Goal: Task Accomplishment & Management: Manage account settings

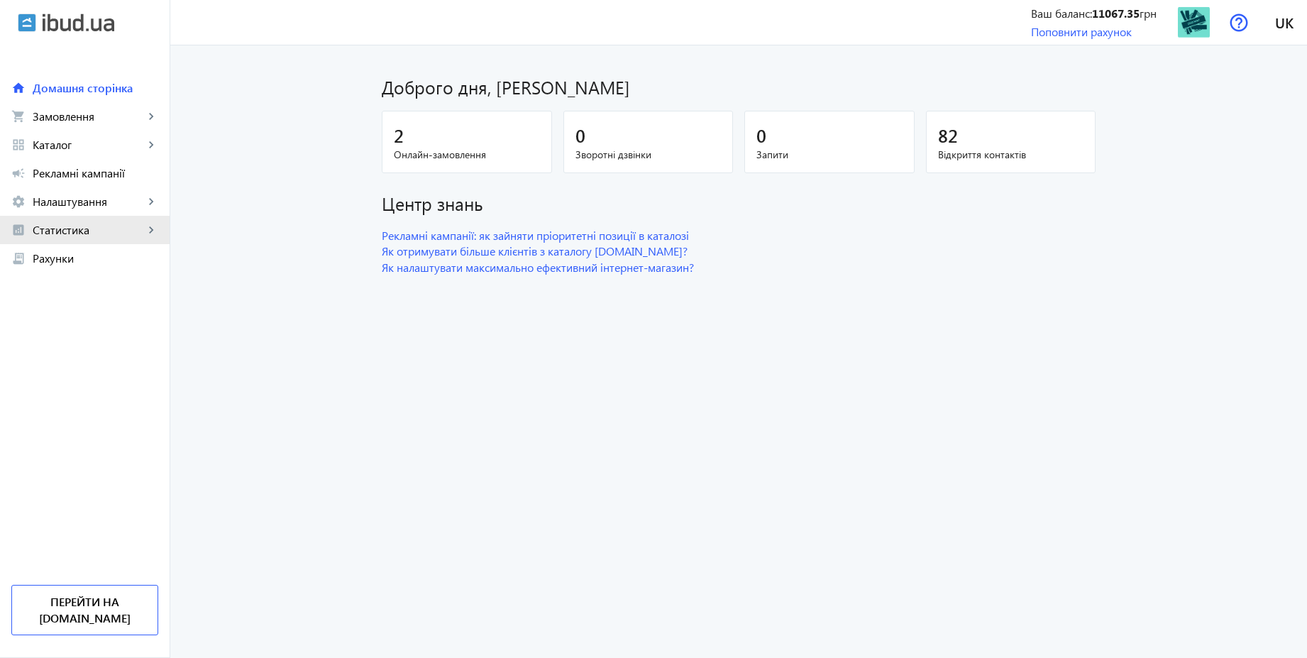
click at [70, 232] on span "Статистика" at bounding box center [88, 230] width 111 height 14
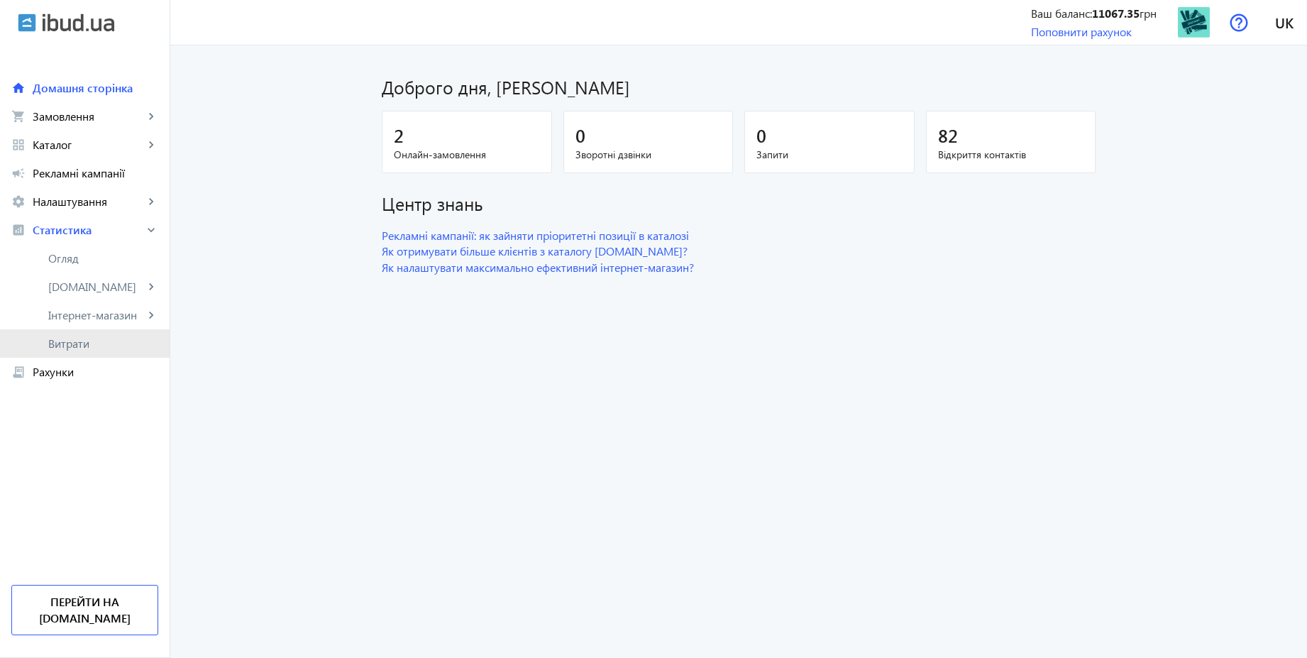
click at [67, 342] on span "Витрати" at bounding box center [103, 343] width 110 height 14
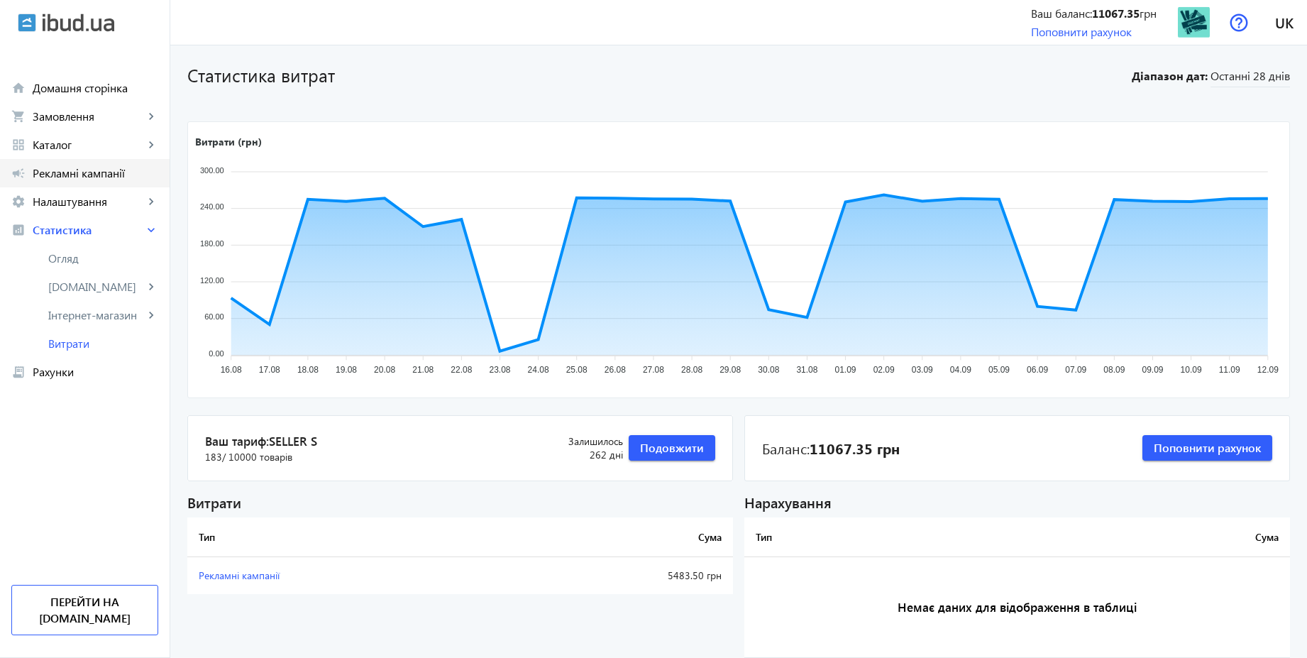
click at [109, 176] on span "Рекламні кампанії" at bounding box center [96, 173] width 126 height 14
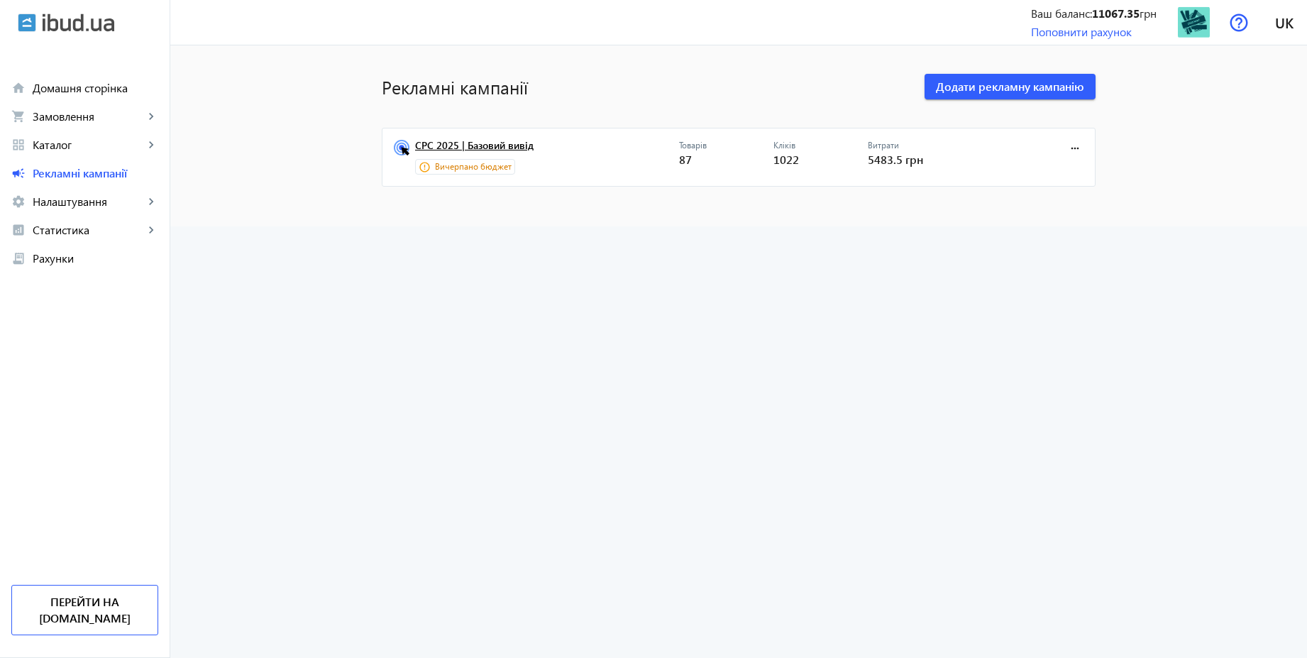
click at [490, 147] on link "CPC 2025 | Базовий вивід" at bounding box center [547, 150] width 264 height 20
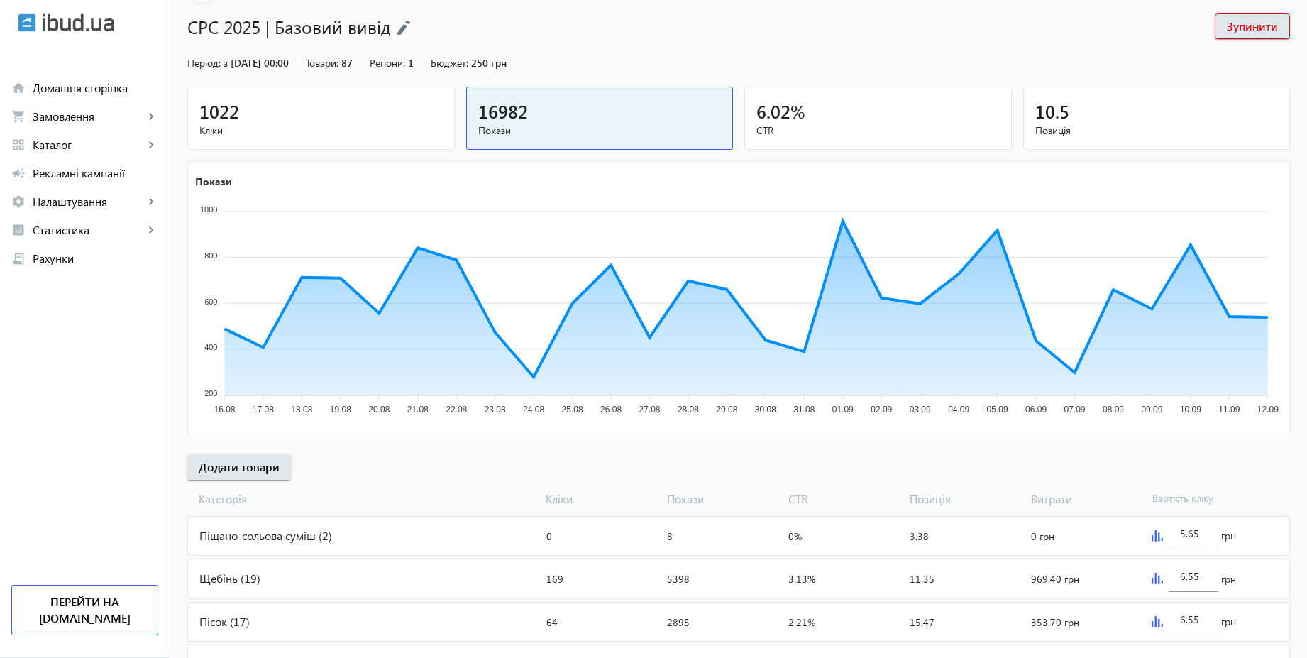
scroll to position [426, 0]
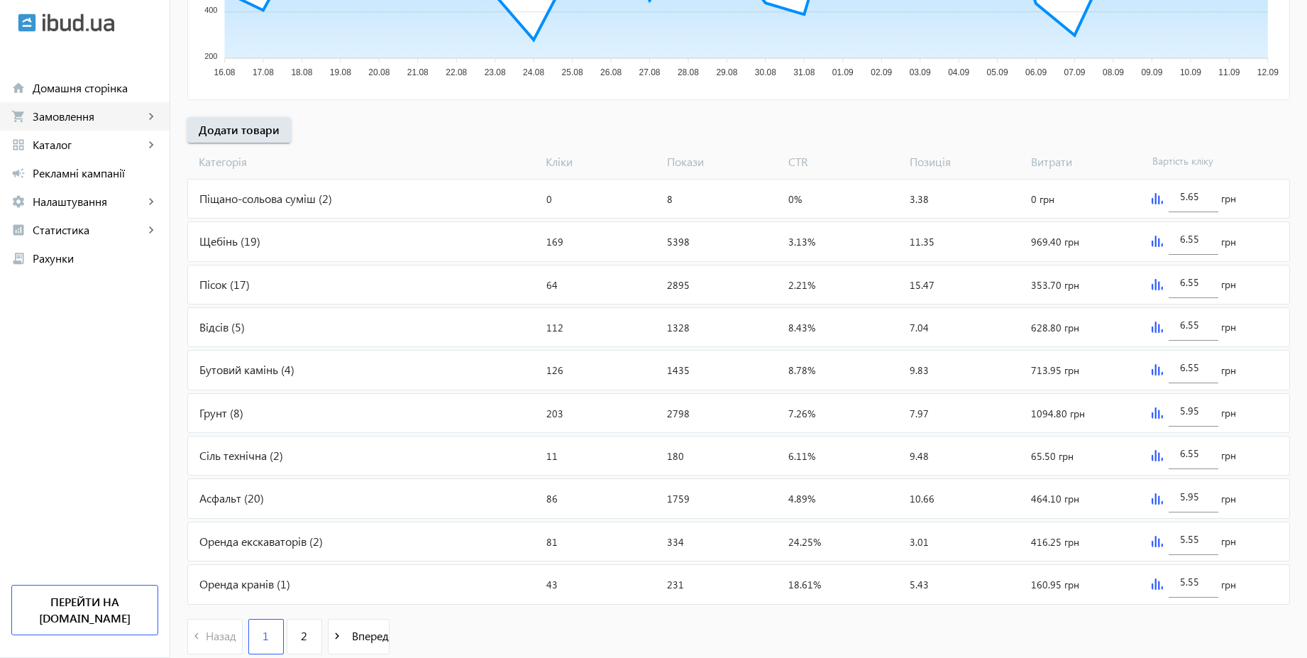
click at [89, 117] on span "Замовлення" at bounding box center [88, 116] width 111 height 14
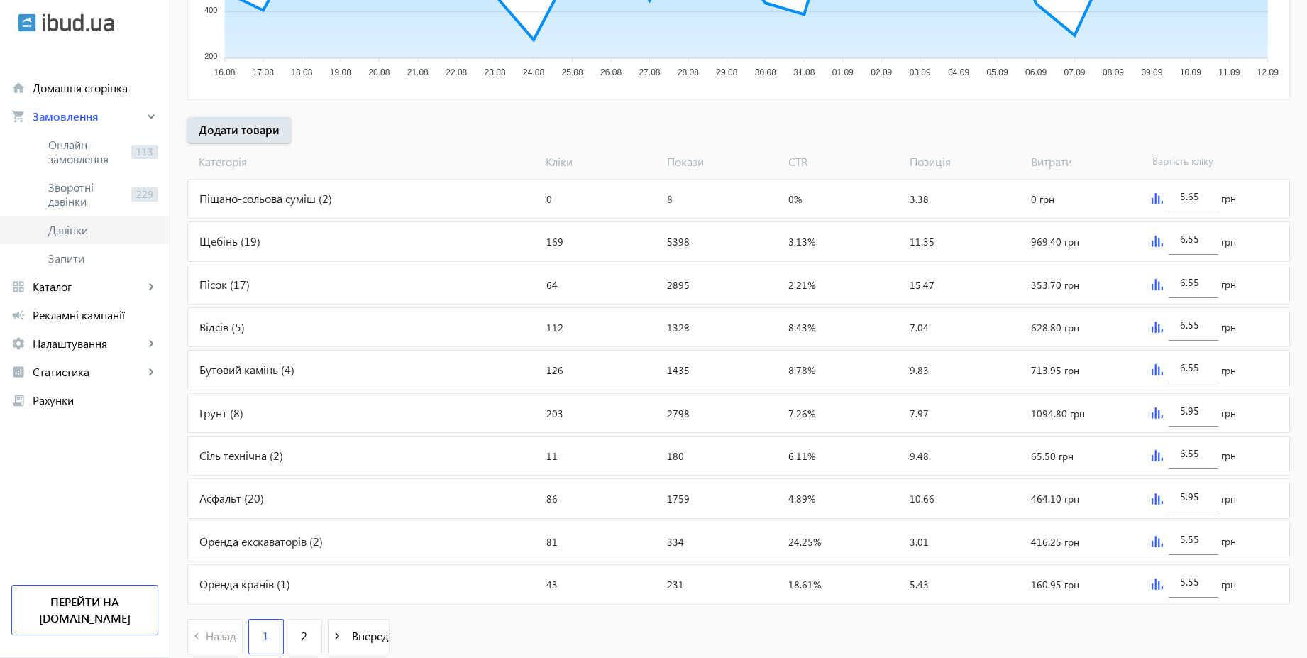
click at [71, 227] on span "Дзвінки" at bounding box center [103, 230] width 110 height 14
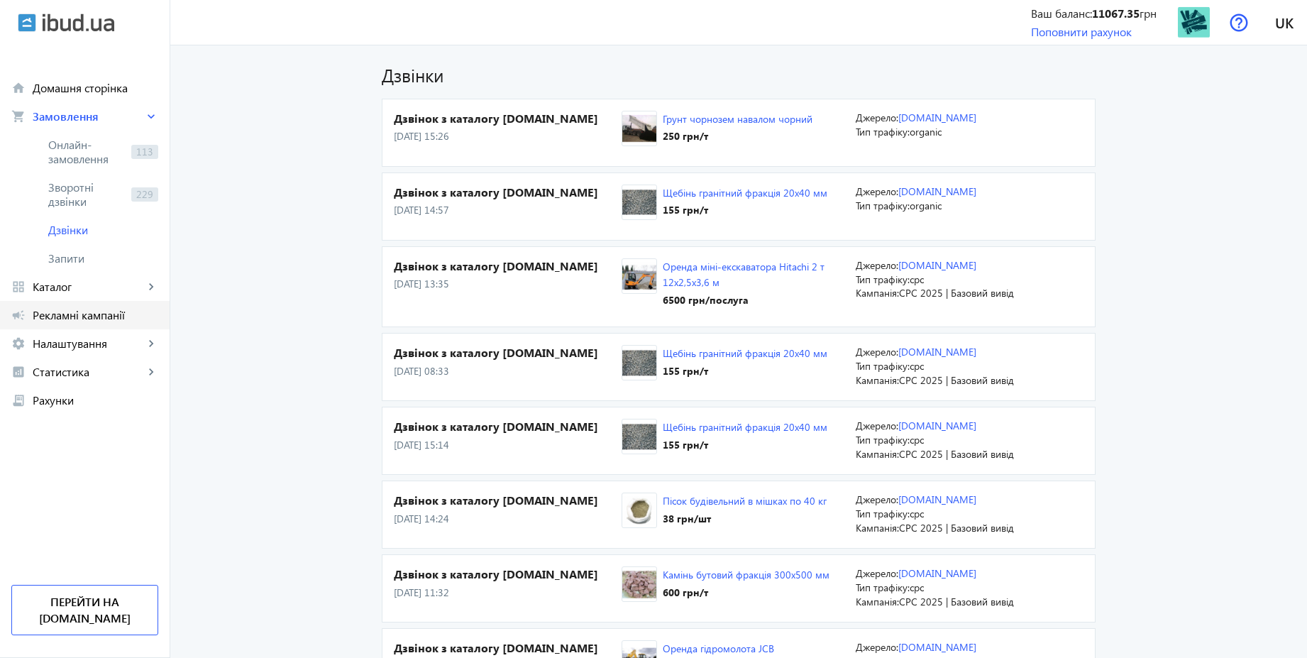
click at [100, 316] on span "Рекламні кампанії" at bounding box center [96, 315] width 126 height 14
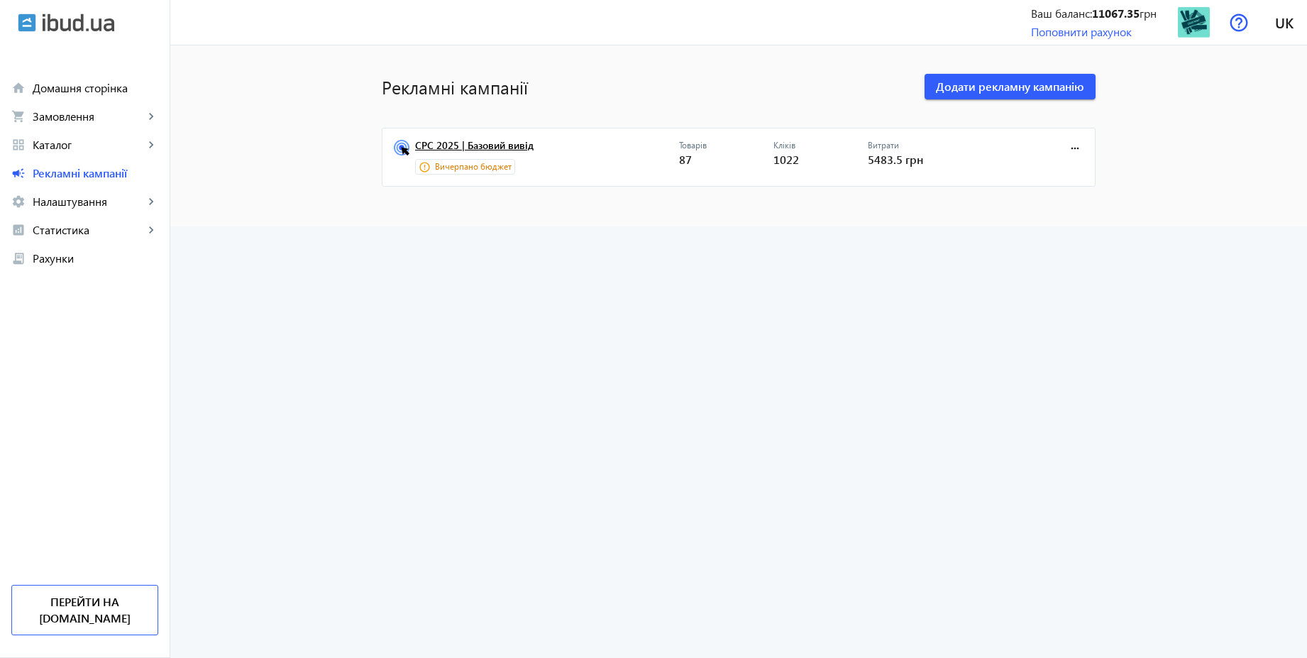
click at [487, 147] on link "CPC 2025 | Базовий вивід" at bounding box center [547, 150] width 264 height 20
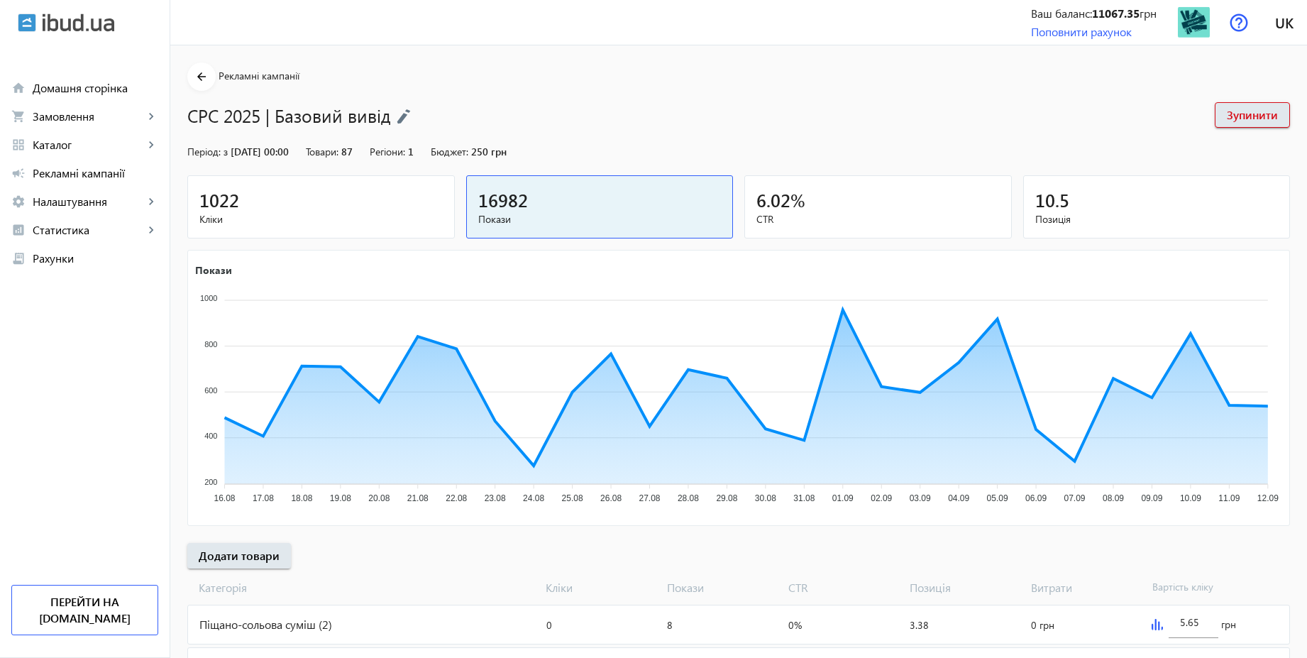
click at [398, 113] on img at bounding box center [404, 117] width 14 height 16
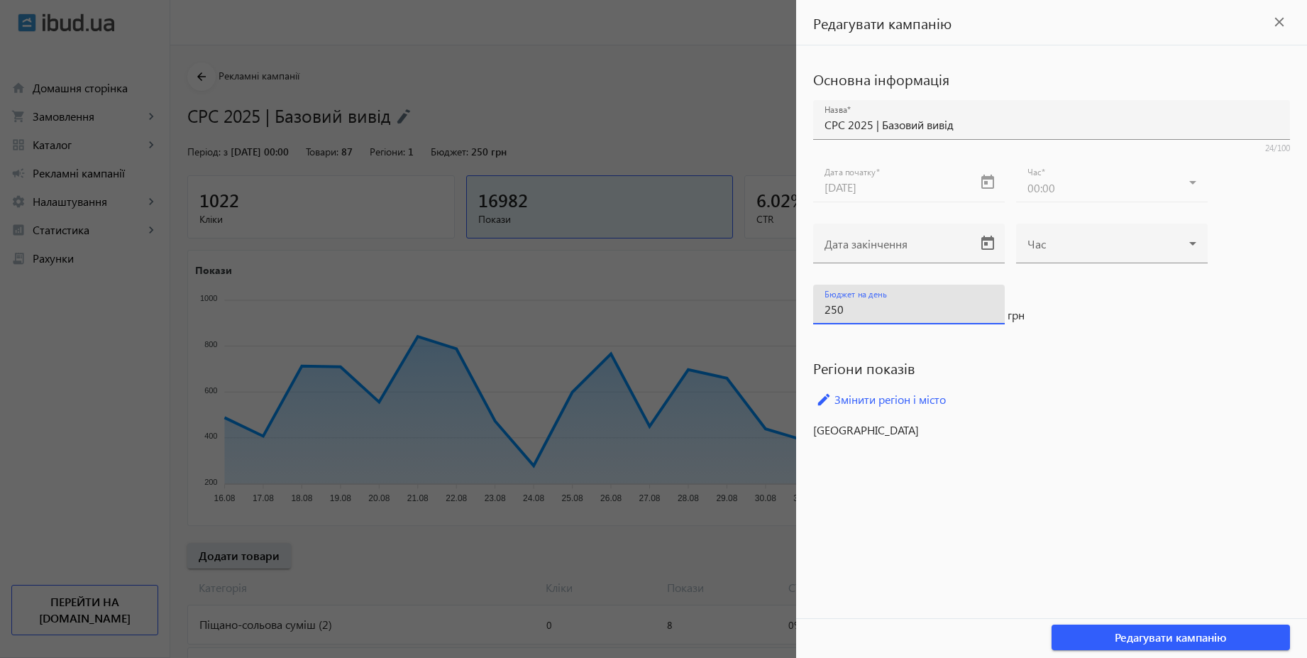
drag, startPoint x: 862, startPoint y: 314, endPoint x: 777, endPoint y: 295, distance: 86.4
click at [777, 295] on mat-sidenav-container "arrow_back Рекламні кампанії CPC 2025 | Базовий вивід Зупинити Період: з 08.06.…" at bounding box center [738, 589] width 1136 height 1088
type input "275"
click at [1197, 631] on span "Редагувати кампанію" at bounding box center [1170, 637] width 112 height 16
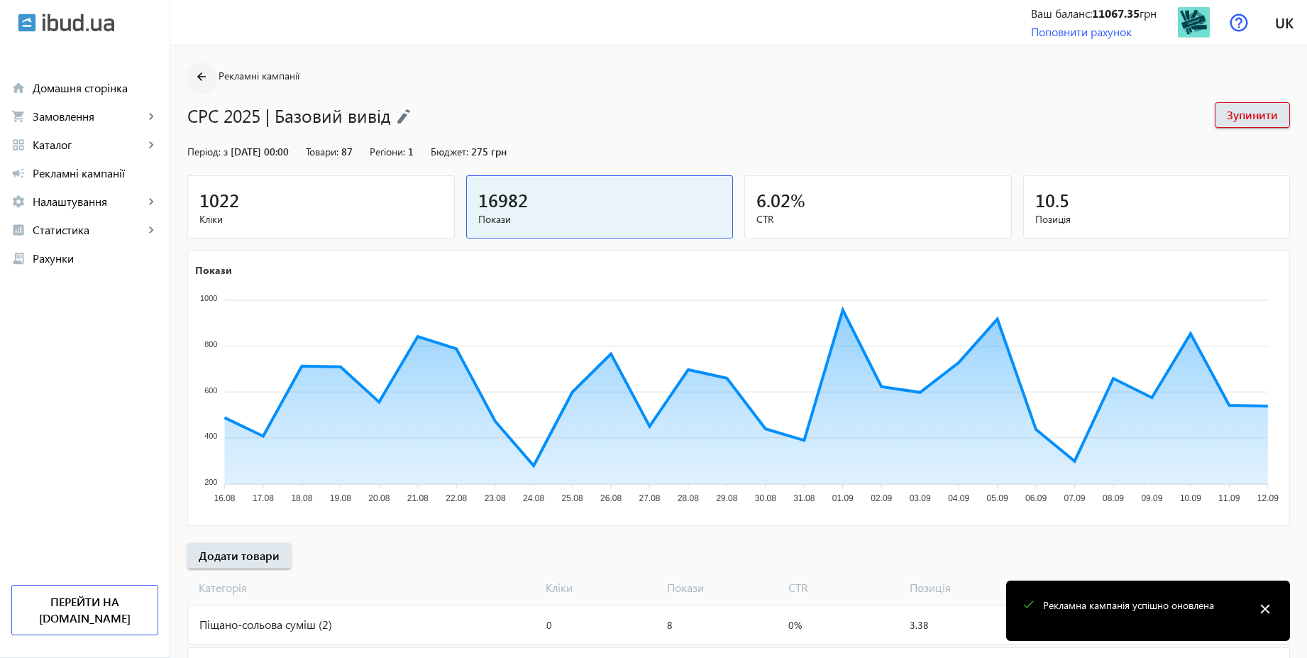
click at [193, 72] on mat-icon "arrow_back" at bounding box center [202, 77] width 18 height 18
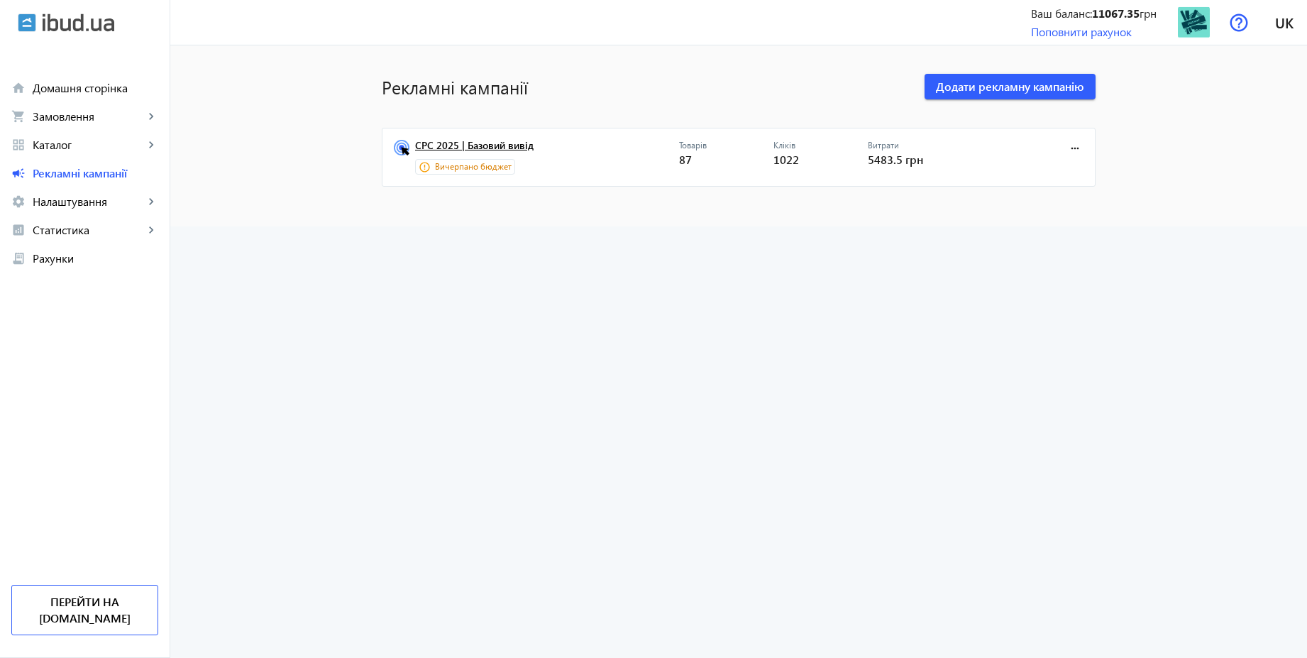
click at [514, 146] on link "CPC 2025 | Базовий вивід" at bounding box center [547, 150] width 264 height 20
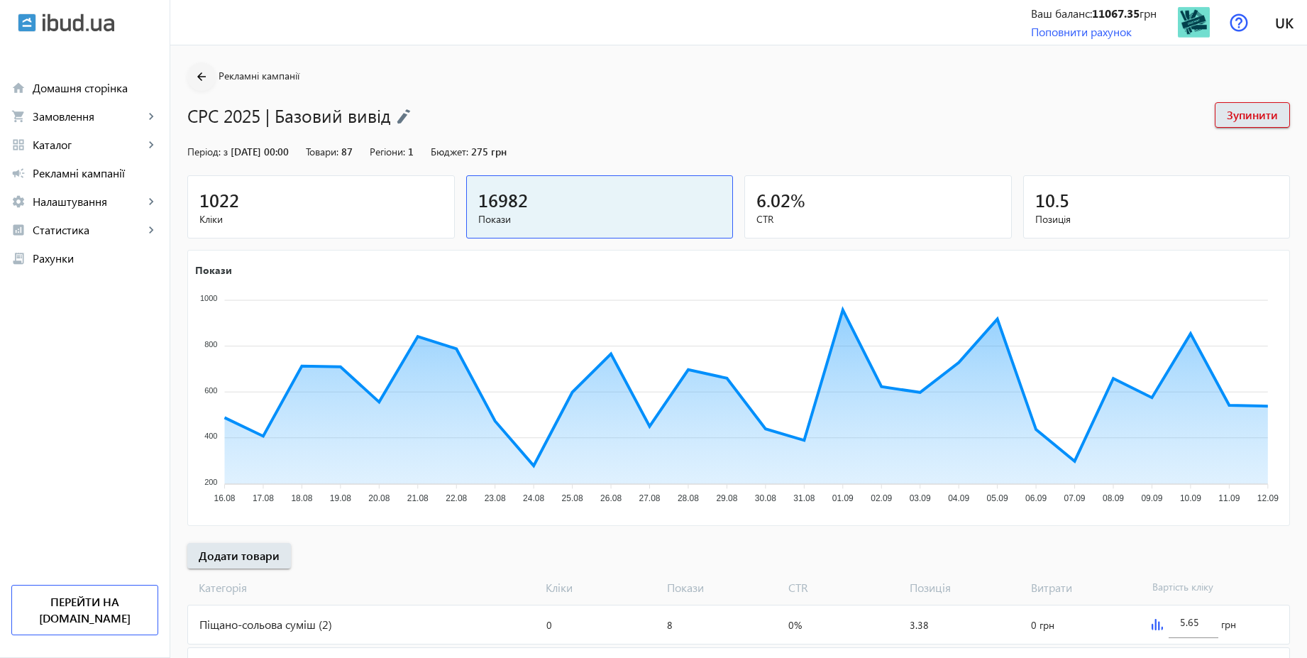
click at [193, 78] on mat-icon "arrow_back" at bounding box center [202, 77] width 18 height 18
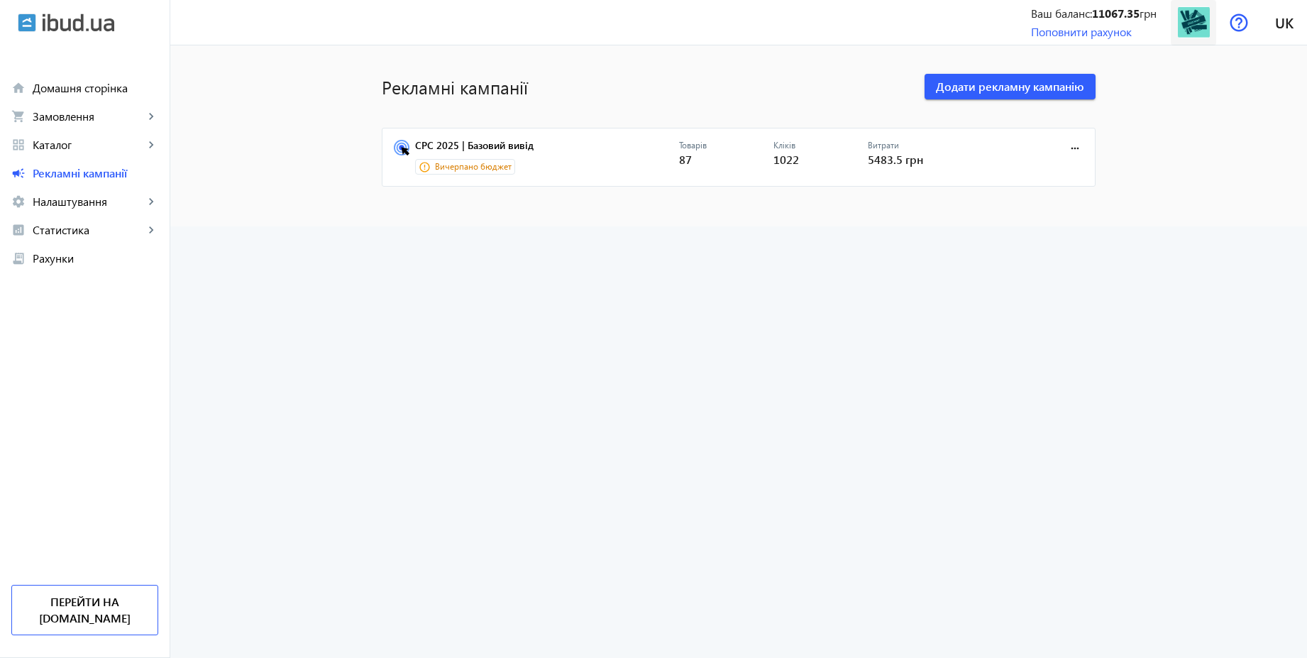
click at [1196, 31] on img at bounding box center [1194, 22] width 32 height 32
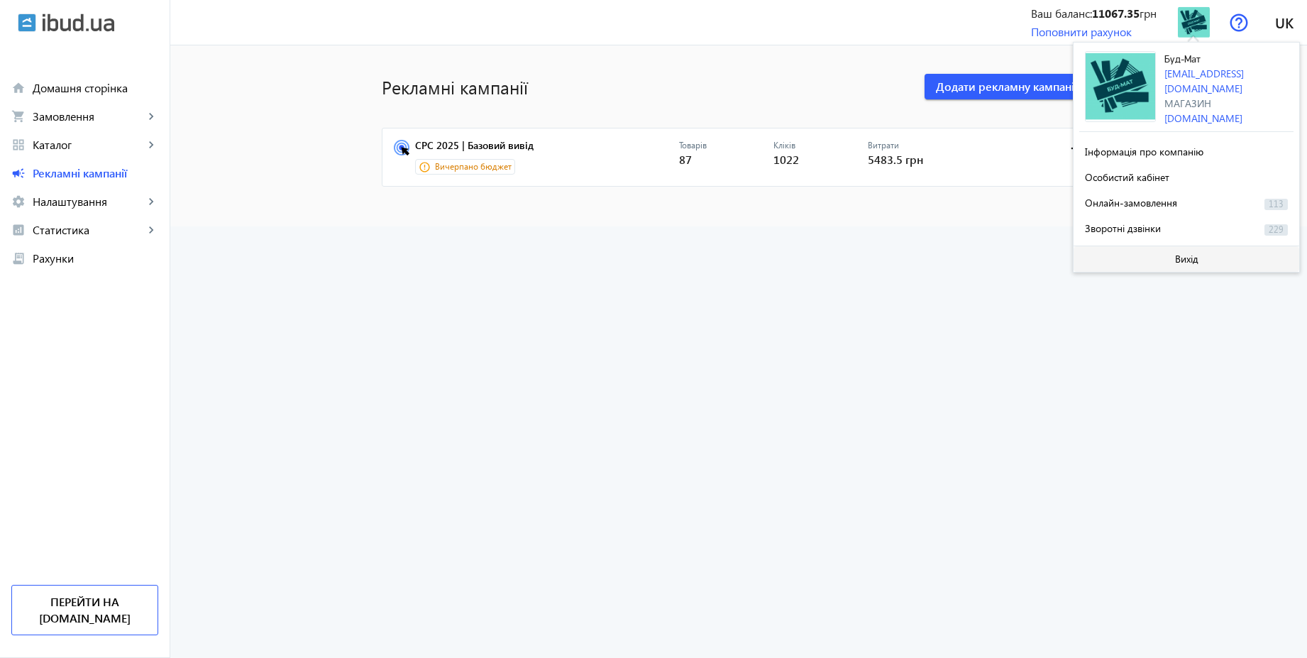
click at [1181, 260] on span "Вихід" at bounding box center [1186, 258] width 23 height 11
